Goal: Information Seeking & Learning: Learn about a topic

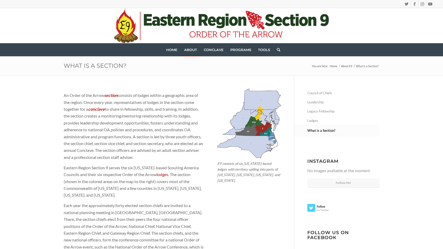
click at [263, 115] on img at bounding box center [249, 124] width 64 height 70
click at [247, 125] on img at bounding box center [249, 124] width 64 height 70
